Goal: Task Accomplishment & Management: Use online tool/utility

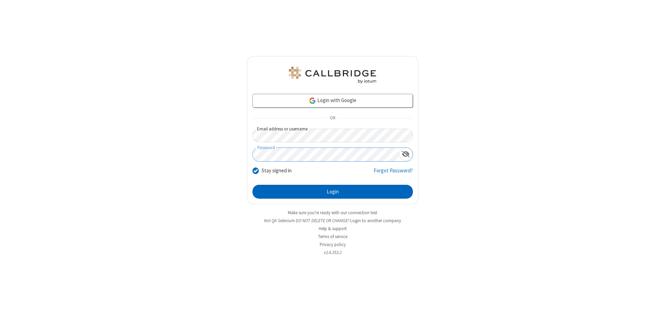
click at [333, 192] on button "Login" at bounding box center [333, 192] width 160 height 14
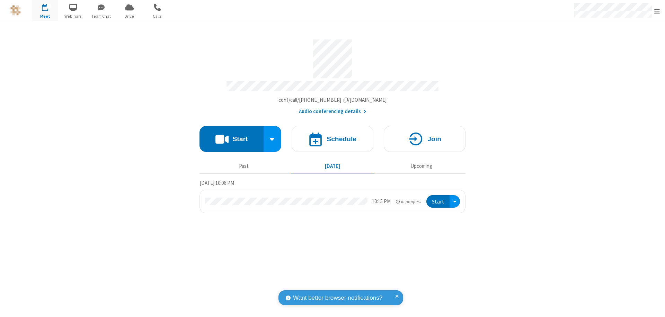
click at [657, 11] on span "Open menu" at bounding box center [657, 11] width 6 height 7
click at [129, 16] on span "Drive" at bounding box center [129, 16] width 26 height 6
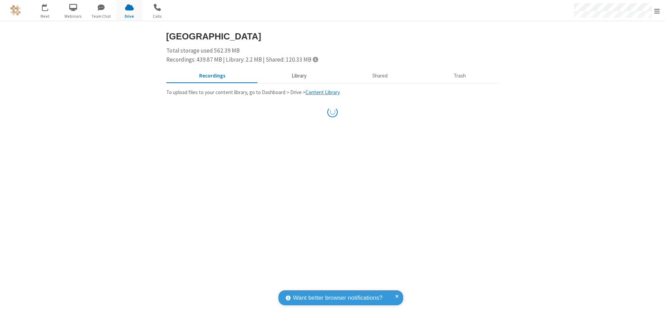
click at [298, 76] on button "Library" at bounding box center [298, 76] width 81 height 13
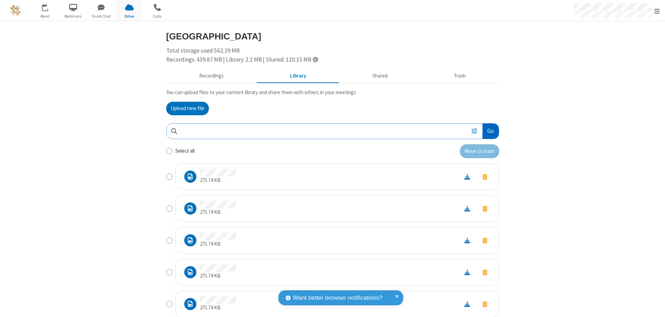
click at [488, 131] on button "Go" at bounding box center [491, 132] width 16 height 16
click at [185, 108] on button "Upload new file" at bounding box center [187, 109] width 43 height 14
